Goal: Task Accomplishment & Management: Manage account settings

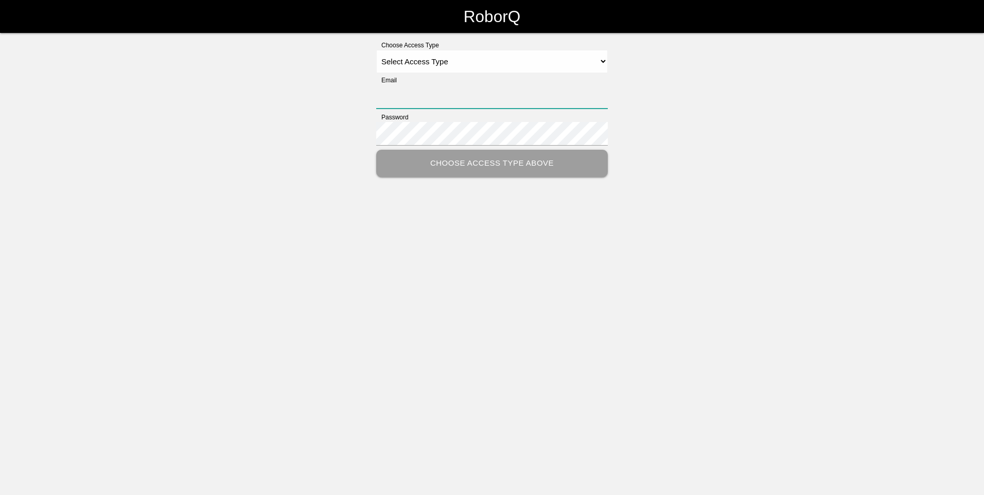
type input "[EMAIL_ADDRESS][DOMAIN_NAME]"
click at [606, 62] on select "Select Access Type Admin Customer Supervisor Worker" at bounding box center [492, 61] width 232 height 23
select select "Admin"
click at [376, 50] on select "Select Access Type Admin Customer Supervisor Worker" at bounding box center [492, 61] width 232 height 23
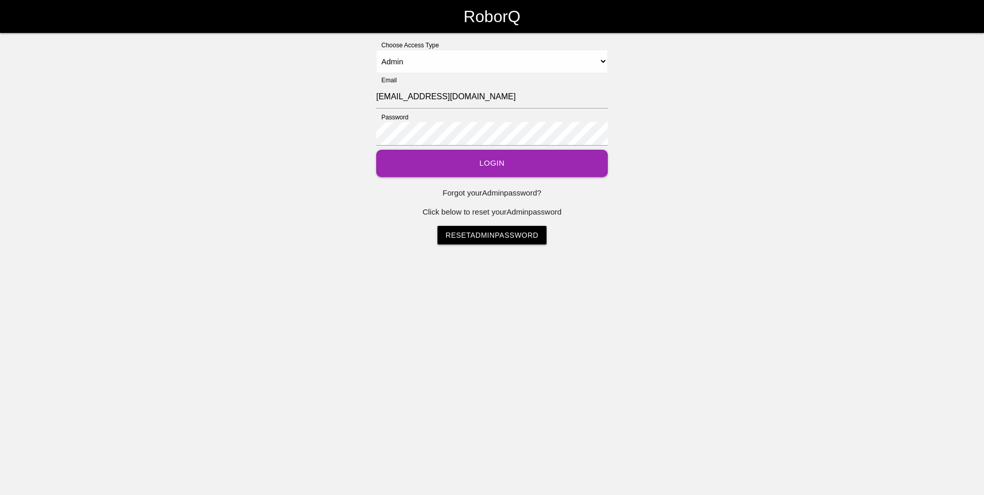
click at [477, 160] on button "Login" at bounding box center [492, 163] width 232 height 27
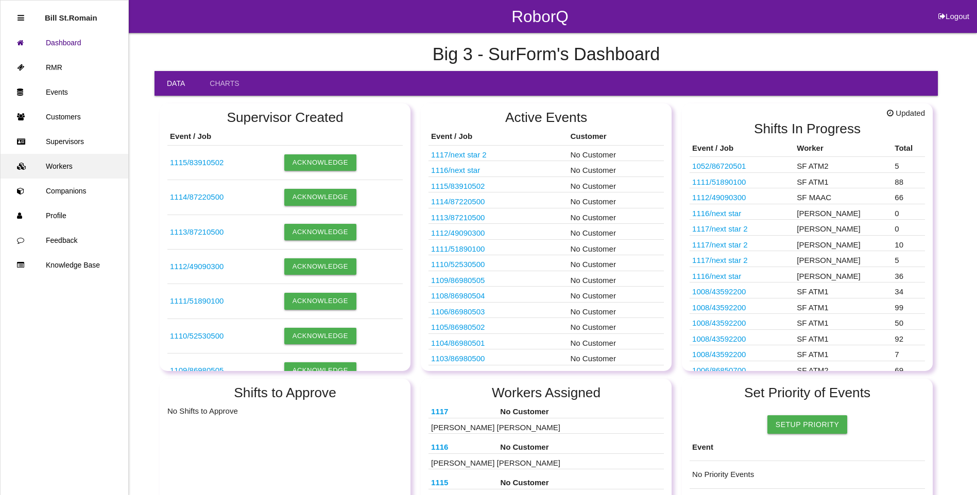
click at [53, 169] on link "Workers" at bounding box center [65, 166] width 128 height 25
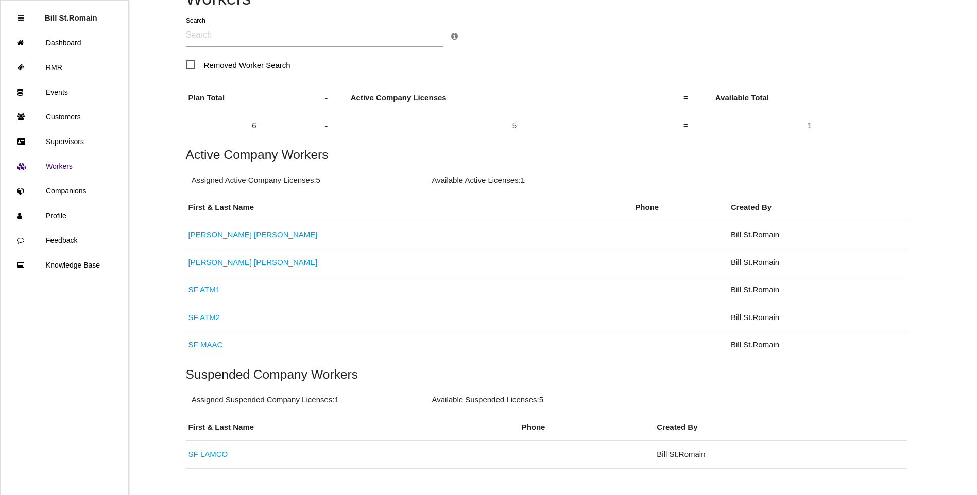
scroll to position [109, 0]
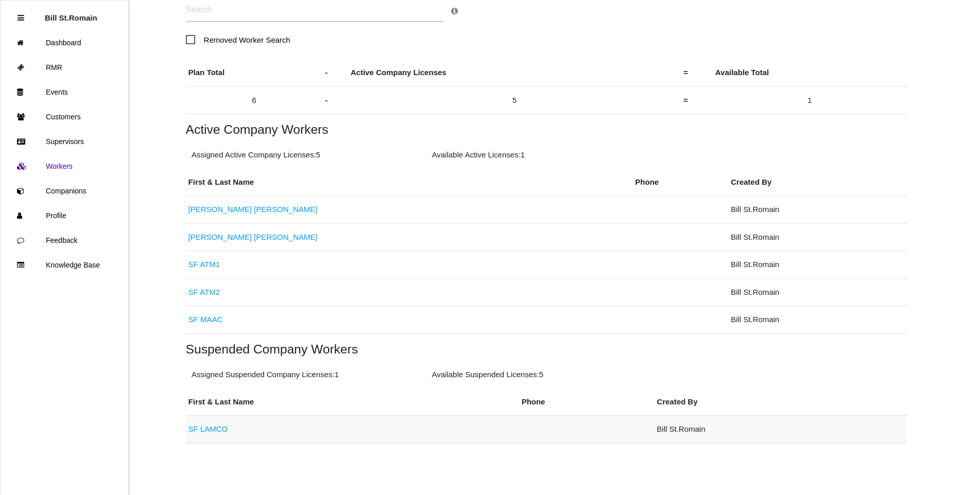
click at [189, 430] on link "SF LAMCO" at bounding box center [208, 429] width 40 height 9
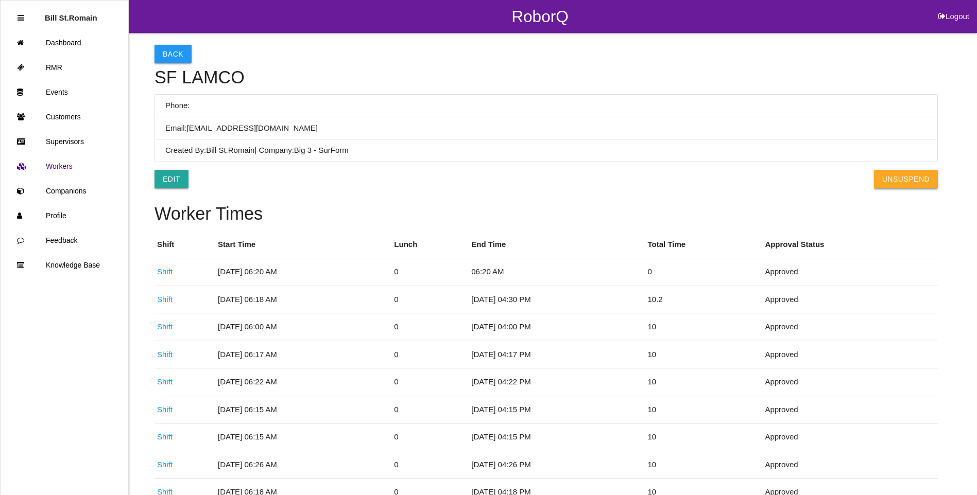
click at [890, 179] on button "UnSuspend" at bounding box center [906, 179] width 64 height 19
click at [171, 55] on button "Back" at bounding box center [172, 54] width 37 height 19
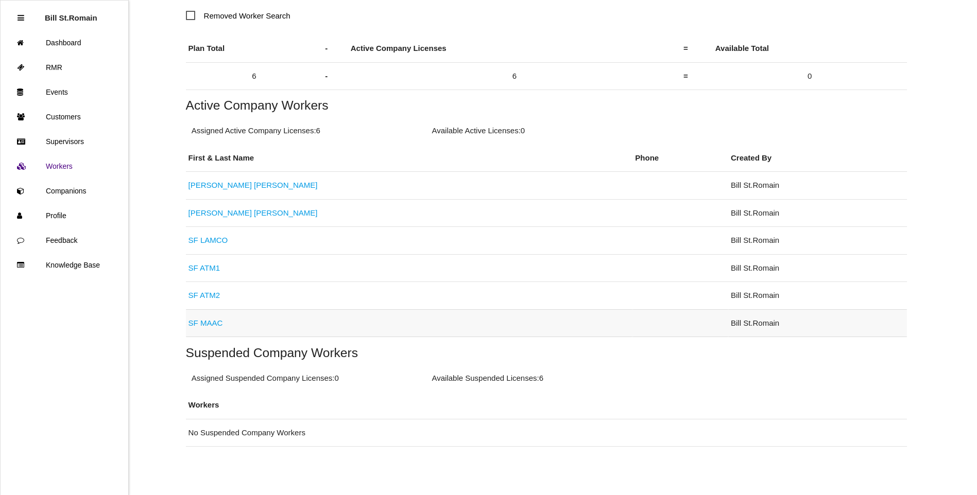
scroll to position [136, 0]
